Goal: Transaction & Acquisition: Purchase product/service

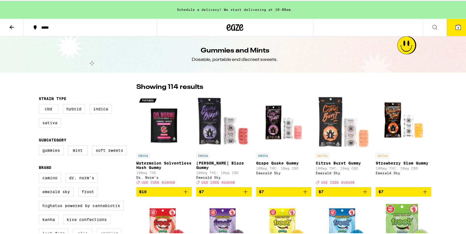
click at [457, 29] on icon at bounding box center [457, 26] width 7 height 7
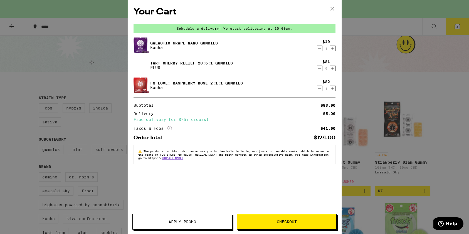
click at [193, 219] on button "Apply Promo" at bounding box center [183, 222] width 100 height 16
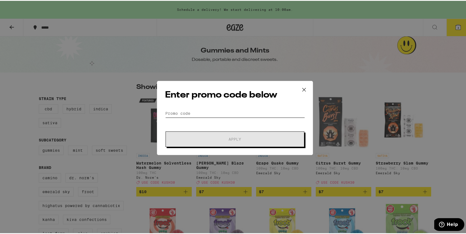
click at [202, 115] on input "Promo Code" at bounding box center [235, 113] width 140 height 8
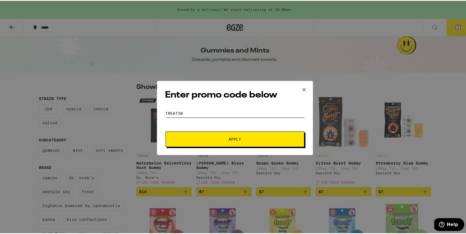
click at [165, 131] on button "Apply" at bounding box center [234, 139] width 139 height 16
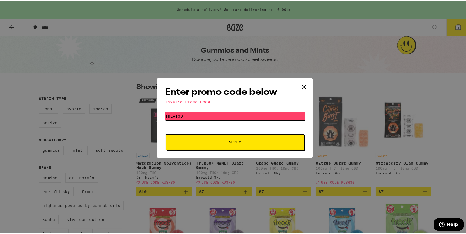
click at [202, 115] on input "treat30" at bounding box center [235, 115] width 140 height 8
type input "kush30"
click at [253, 142] on span "Apply" at bounding box center [235, 141] width 100 height 4
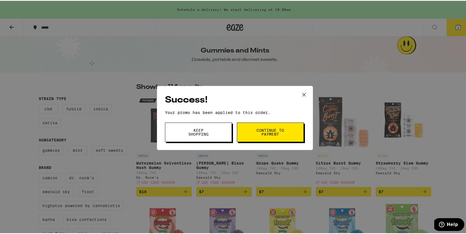
click at [249, 137] on button "Continue to payment" at bounding box center [270, 131] width 67 height 19
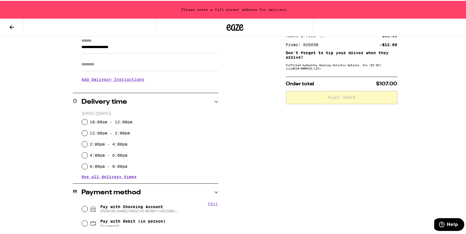
scroll to position [101, 0]
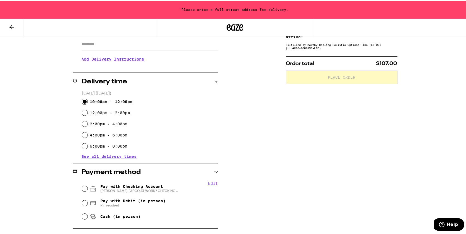
click at [82, 101] on input "10:00am - 12:00pm" at bounding box center [85, 101] width 6 height 6
radio input "true"
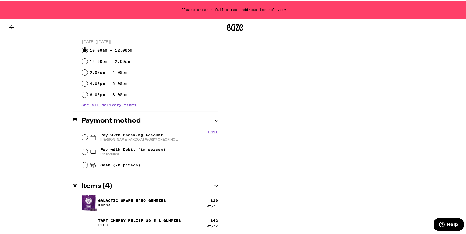
scroll to position [173, 0]
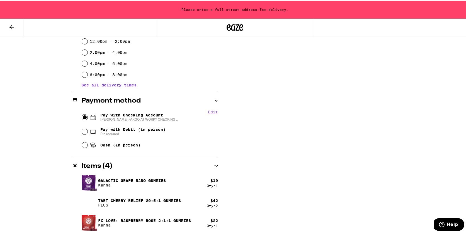
click at [82, 118] on input "Pay with Checking Account [PERSON_NAME] FARGO AT WORK? CHECKING .." at bounding box center [85, 117] width 6 height 6
radio input "true"
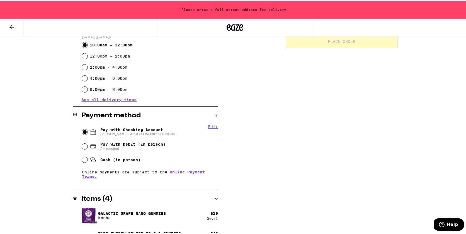
scroll to position [39, 0]
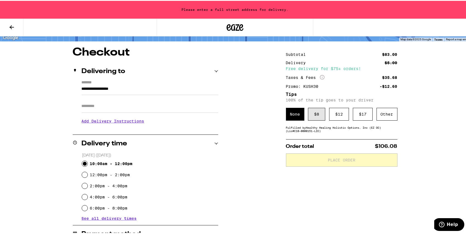
click at [314, 119] on div "$ 8" at bounding box center [316, 113] width 17 height 13
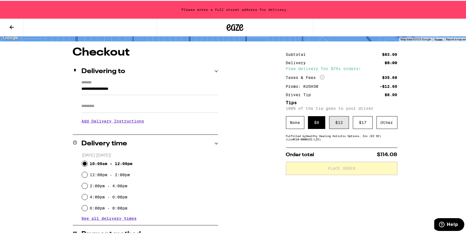
click at [332, 124] on div "$ 12" at bounding box center [339, 122] width 20 height 13
click at [136, 88] on input "**********" at bounding box center [150, 89] width 136 height 9
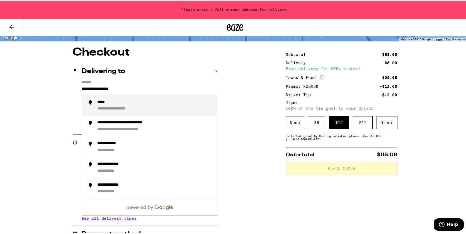
click at [136, 88] on input "**********" at bounding box center [150, 89] width 136 height 9
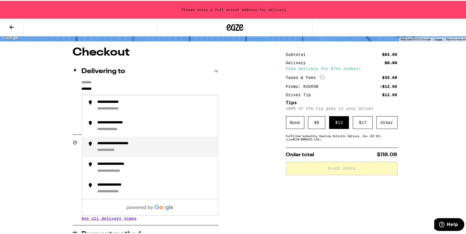
click at [116, 146] on div "**********" at bounding box center [155, 147] width 116 height 12
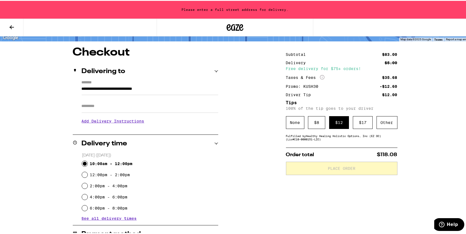
type input "**********"
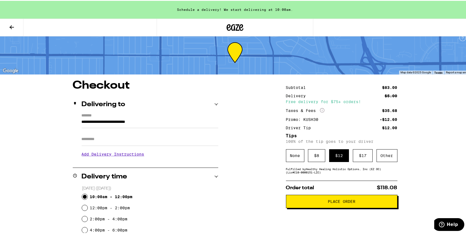
scroll to position [0, 0]
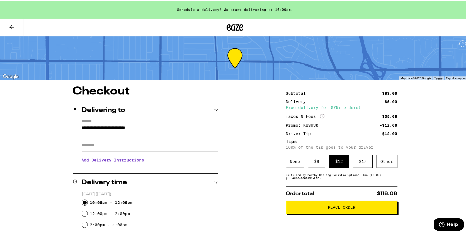
click at [170, 147] on input "Apt/Suite" at bounding box center [150, 144] width 136 height 13
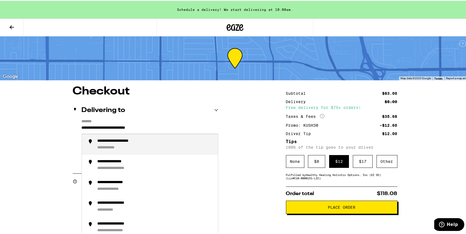
click at [182, 128] on input "**********" at bounding box center [150, 128] width 136 height 9
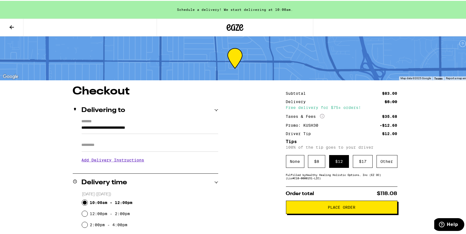
click at [326, 204] on button "Place Order" at bounding box center [341, 206] width 111 height 13
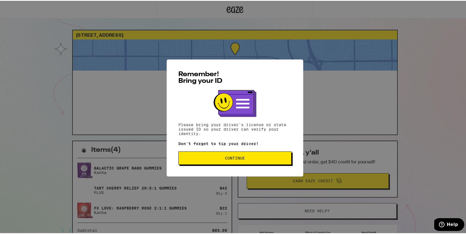
click at [251, 161] on button "Continue" at bounding box center [234, 157] width 113 height 13
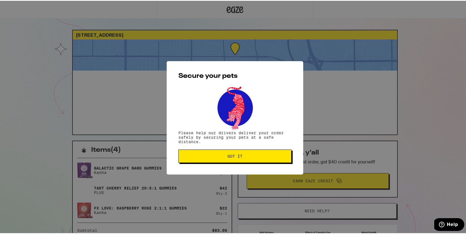
click at [251, 161] on button "Got it" at bounding box center [234, 155] width 113 height 13
